Goal: Task Accomplishment & Management: Manage account settings

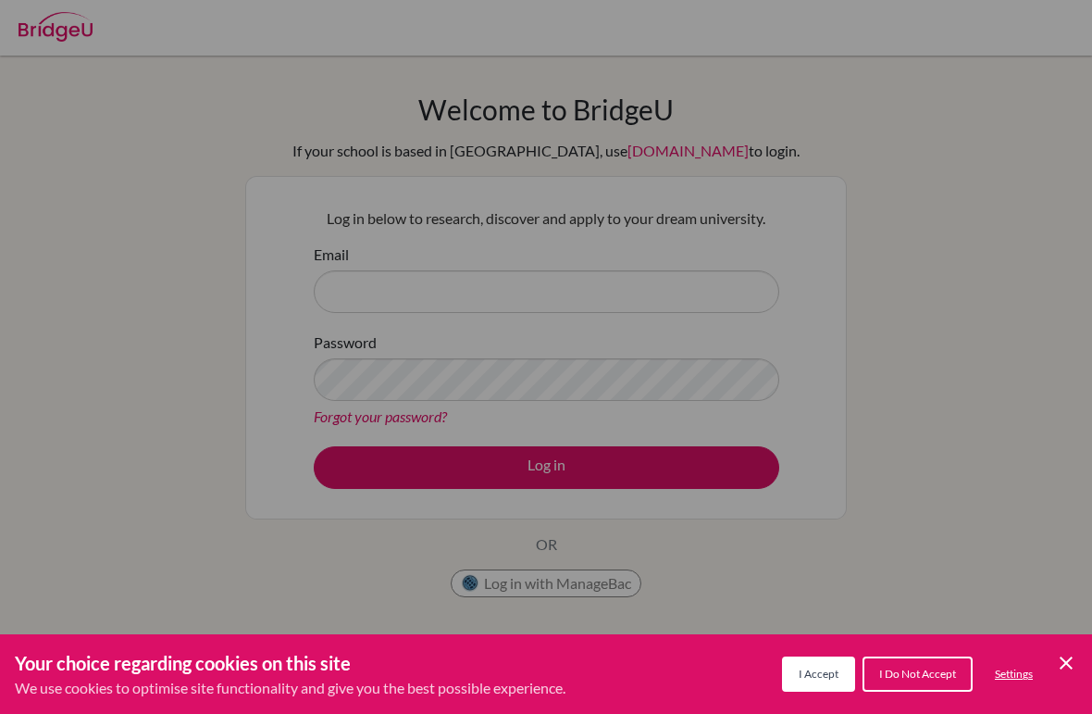
click at [740, 342] on div "Cookie Preferences" at bounding box center [546, 357] width 1092 height 714
click at [715, 301] on div "Cookie Preferences" at bounding box center [546, 357] width 1092 height 714
click at [946, 174] on div "Cookie Preferences" at bounding box center [546, 357] width 1092 height 714
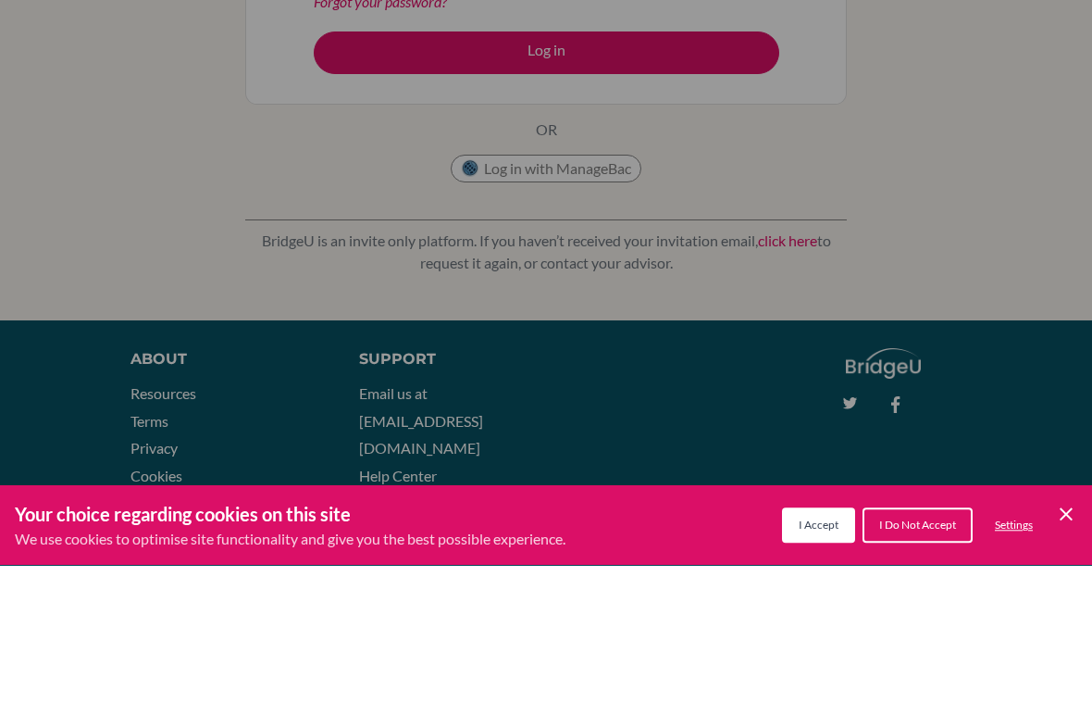
scroll to position [270, 0]
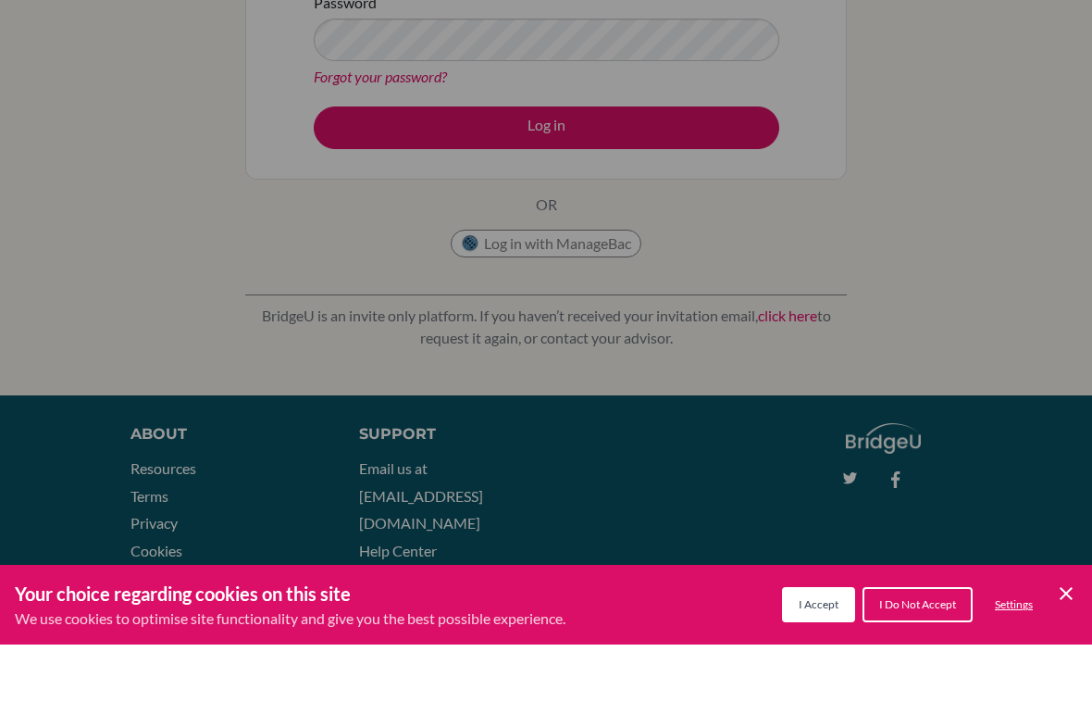
click at [1070, 652] on icon "Cookie Control Close Icon" at bounding box center [1066, 663] width 22 height 22
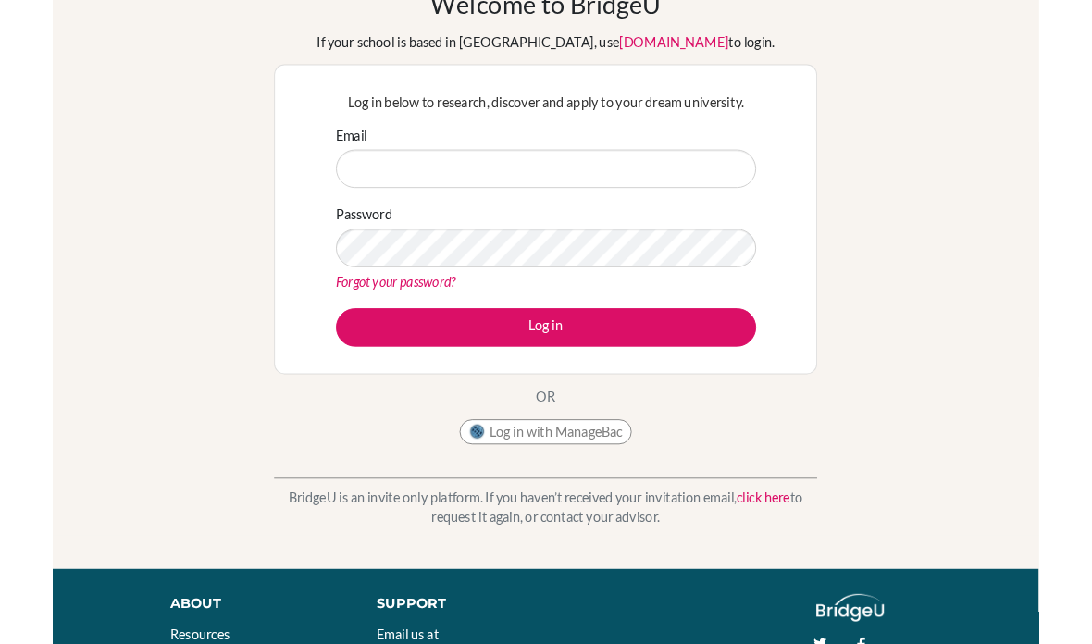
scroll to position [96, 0]
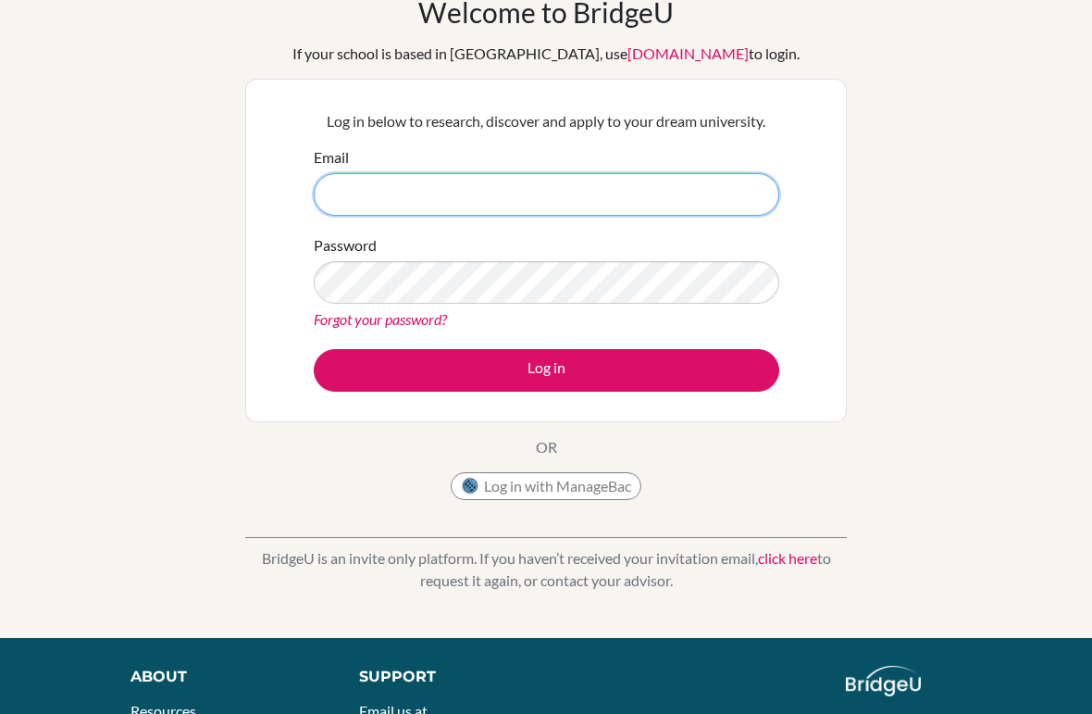
click at [616, 191] on input "Email" at bounding box center [547, 195] width 466 height 43
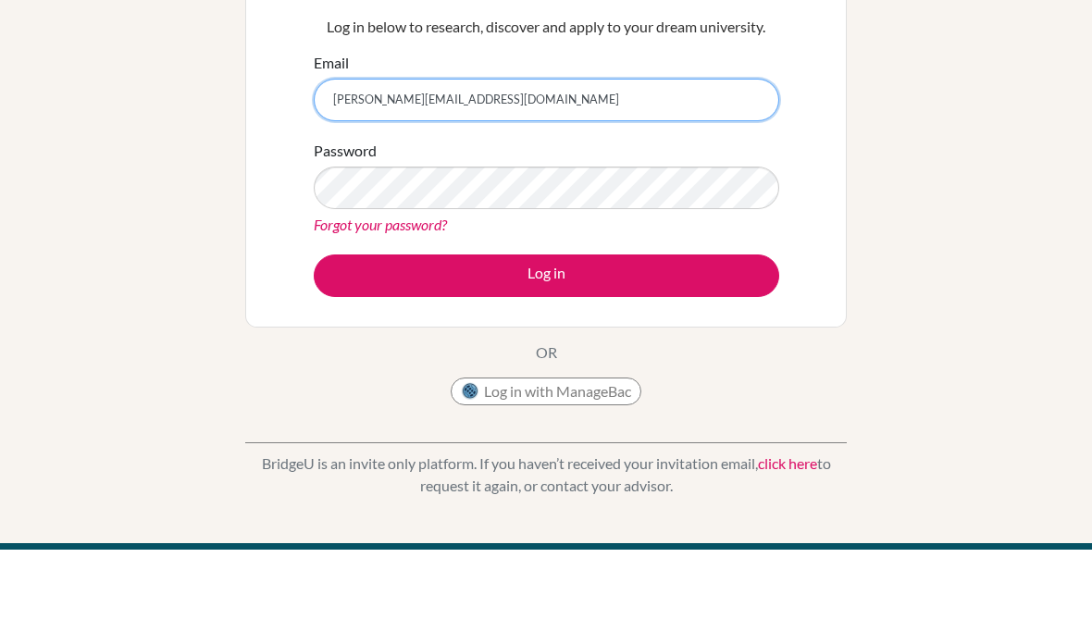
type input "[PERSON_NAME][EMAIL_ADDRESS][DOMAIN_NAME]"
click at [546, 350] on button "Log in" at bounding box center [547, 371] width 466 height 43
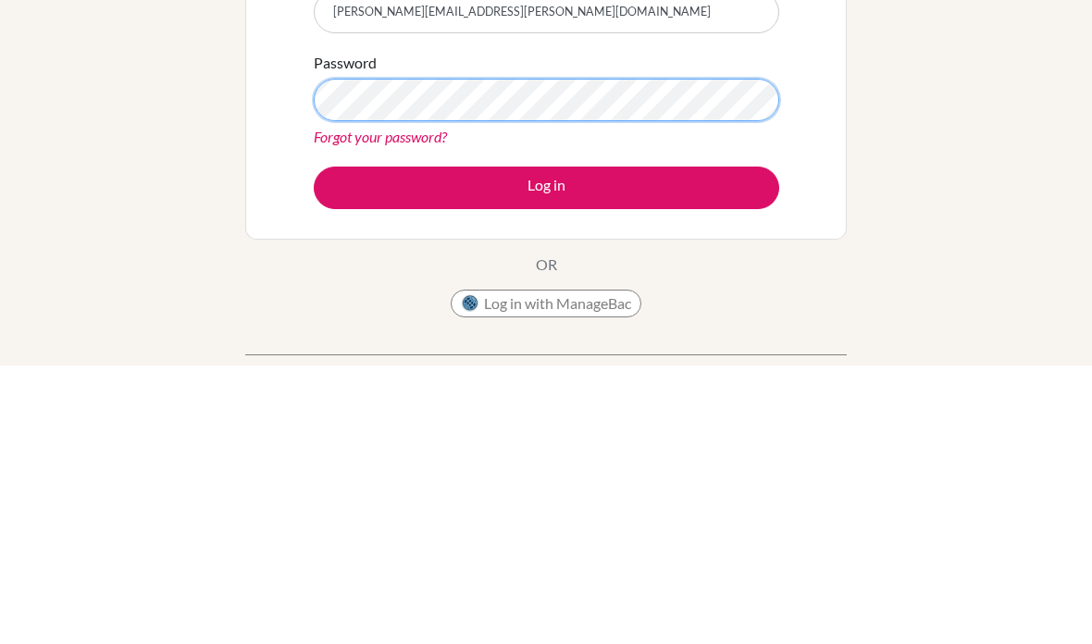
click at [546, 446] on button "Log in" at bounding box center [547, 467] width 466 height 43
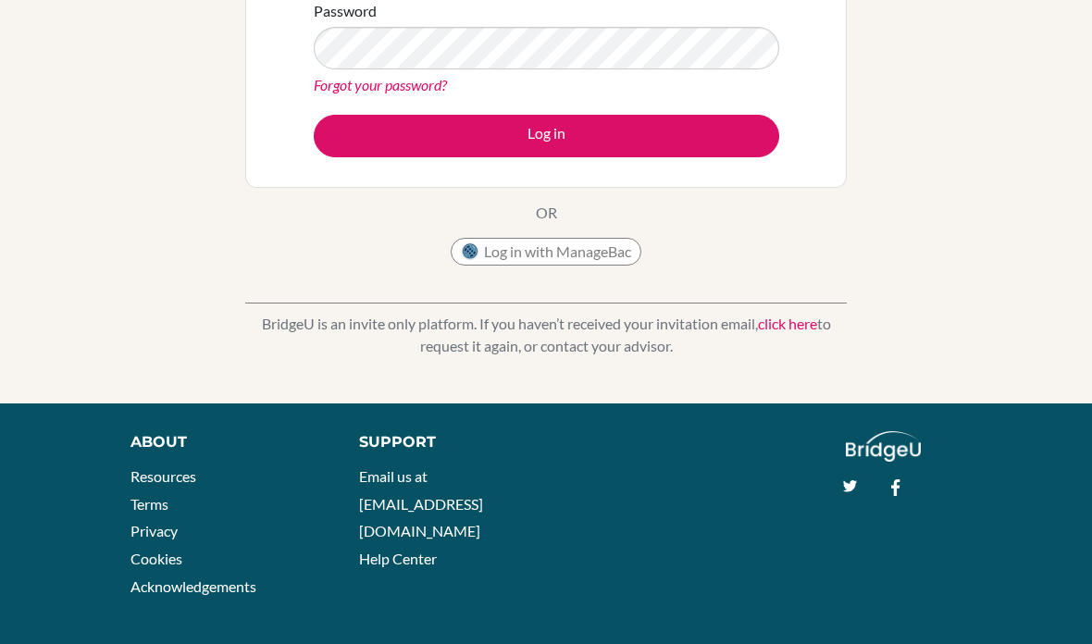
scroll to position [327, 0]
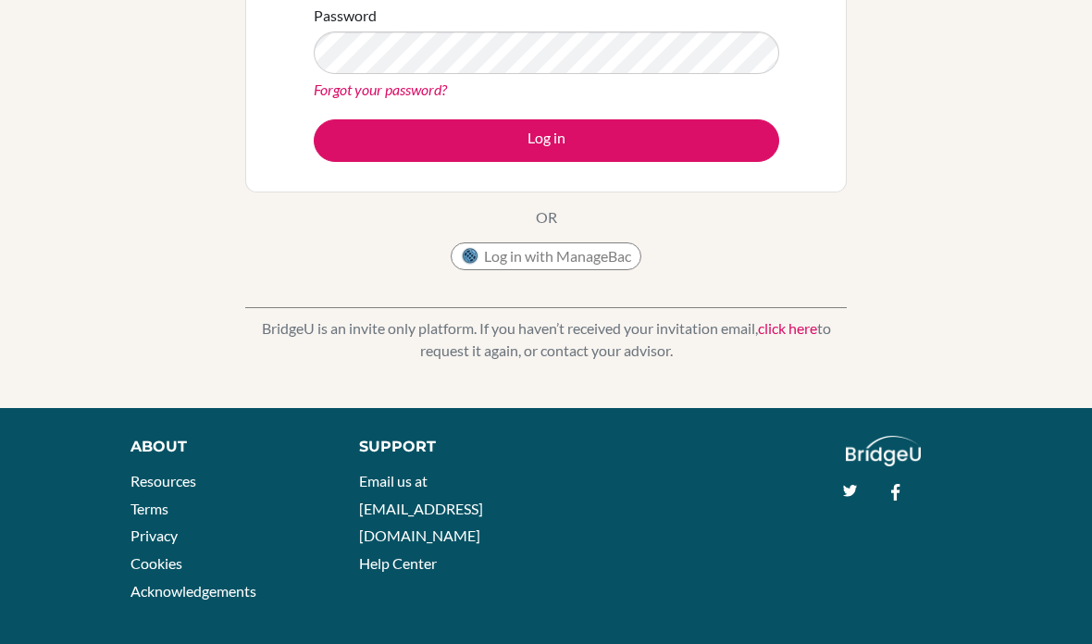
click at [477, 254] on img at bounding box center [470, 256] width 19 height 19
